Goal: Use online tool/utility: Utilize a website feature to perform a specific function

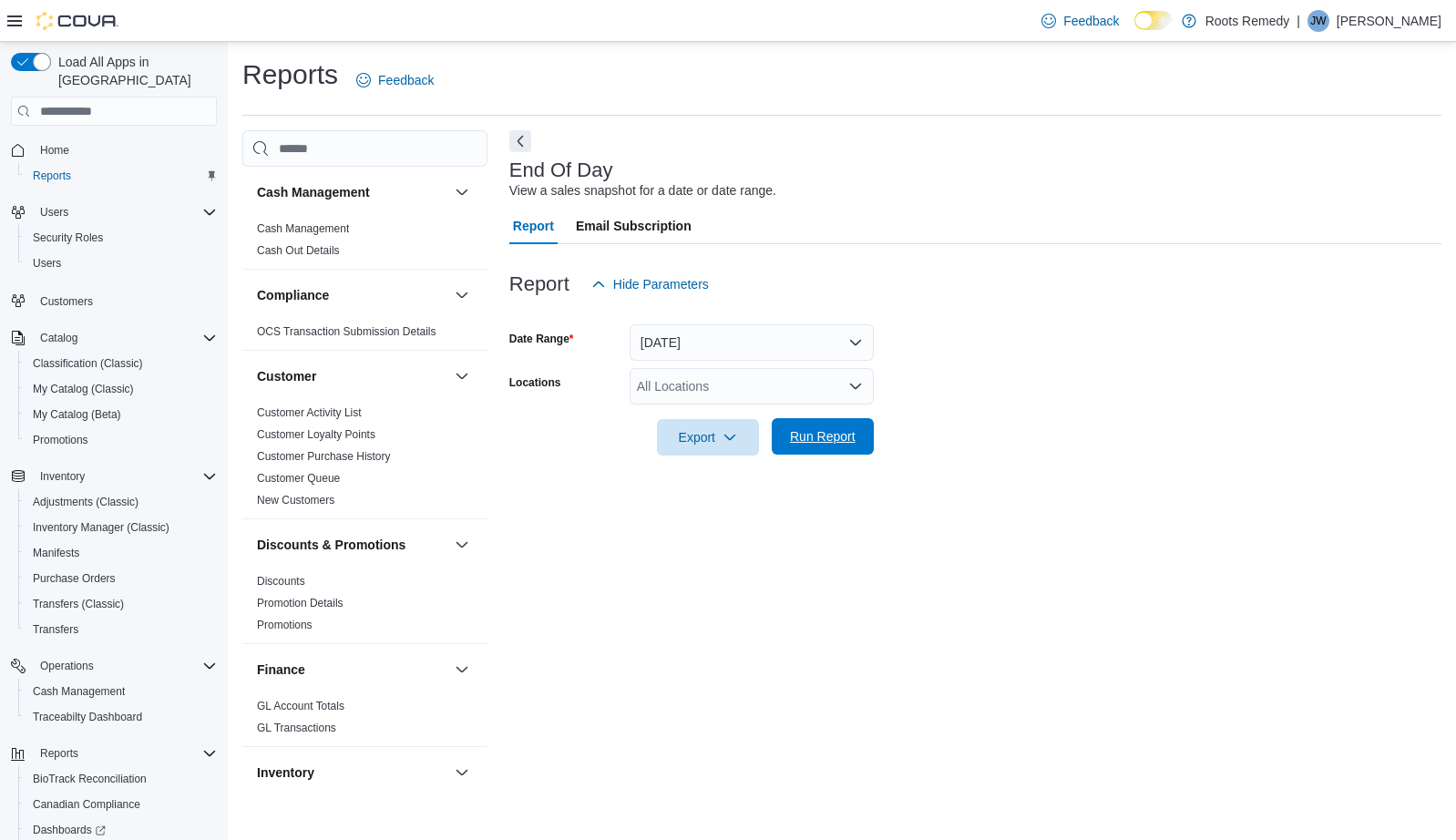
click at [837, 438] on span "Run Report" at bounding box center [823, 436] width 66 height 18
